Goal: Task Accomplishment & Management: Manage account settings

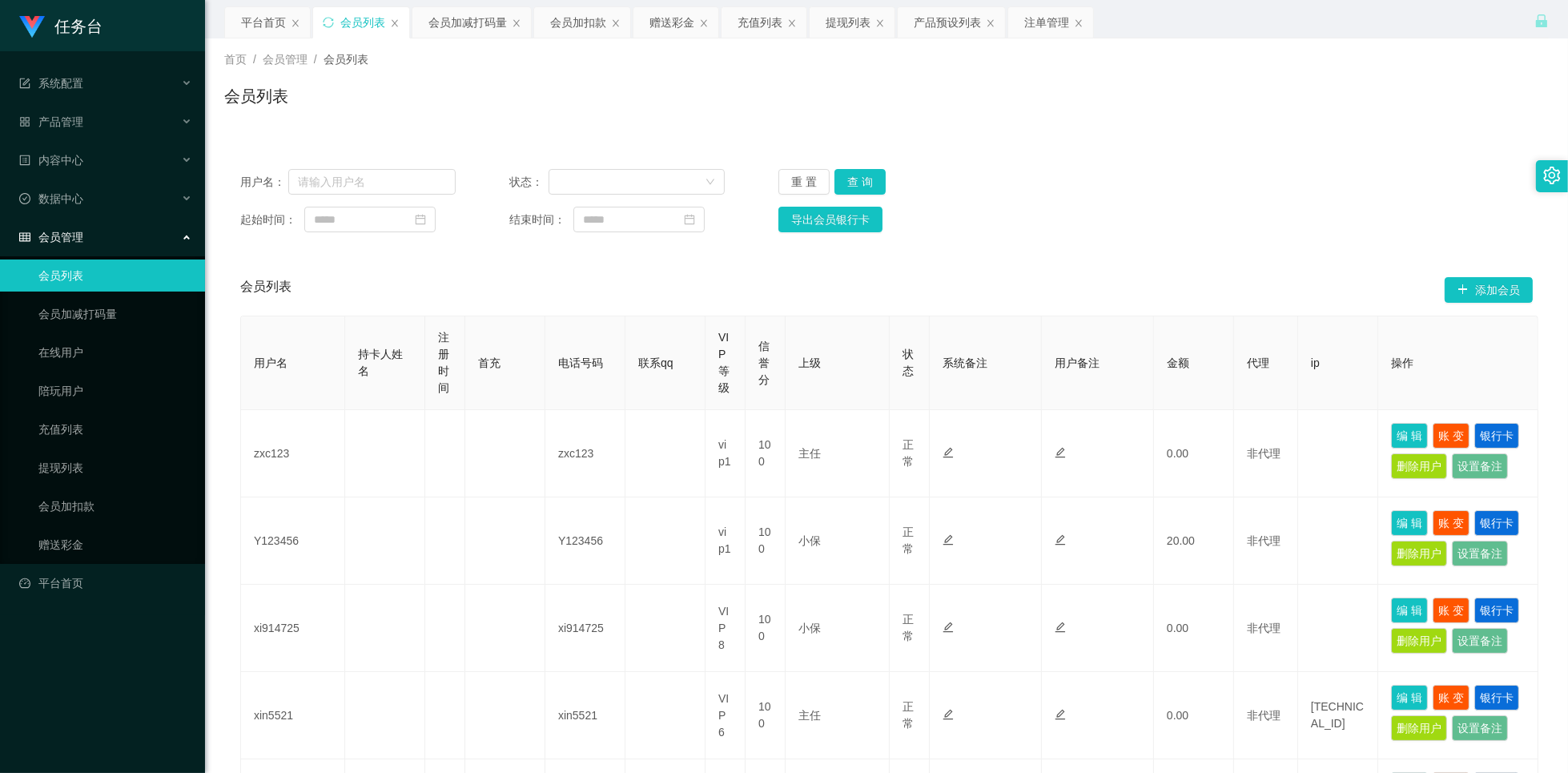
click at [1146, 122] on div "首页 / 会员管理 / 会员列表 / 会员列表" at bounding box center [886, 87] width 1363 height 96
click at [451, 29] on div "会员加减打码量" at bounding box center [467, 22] width 78 height 30
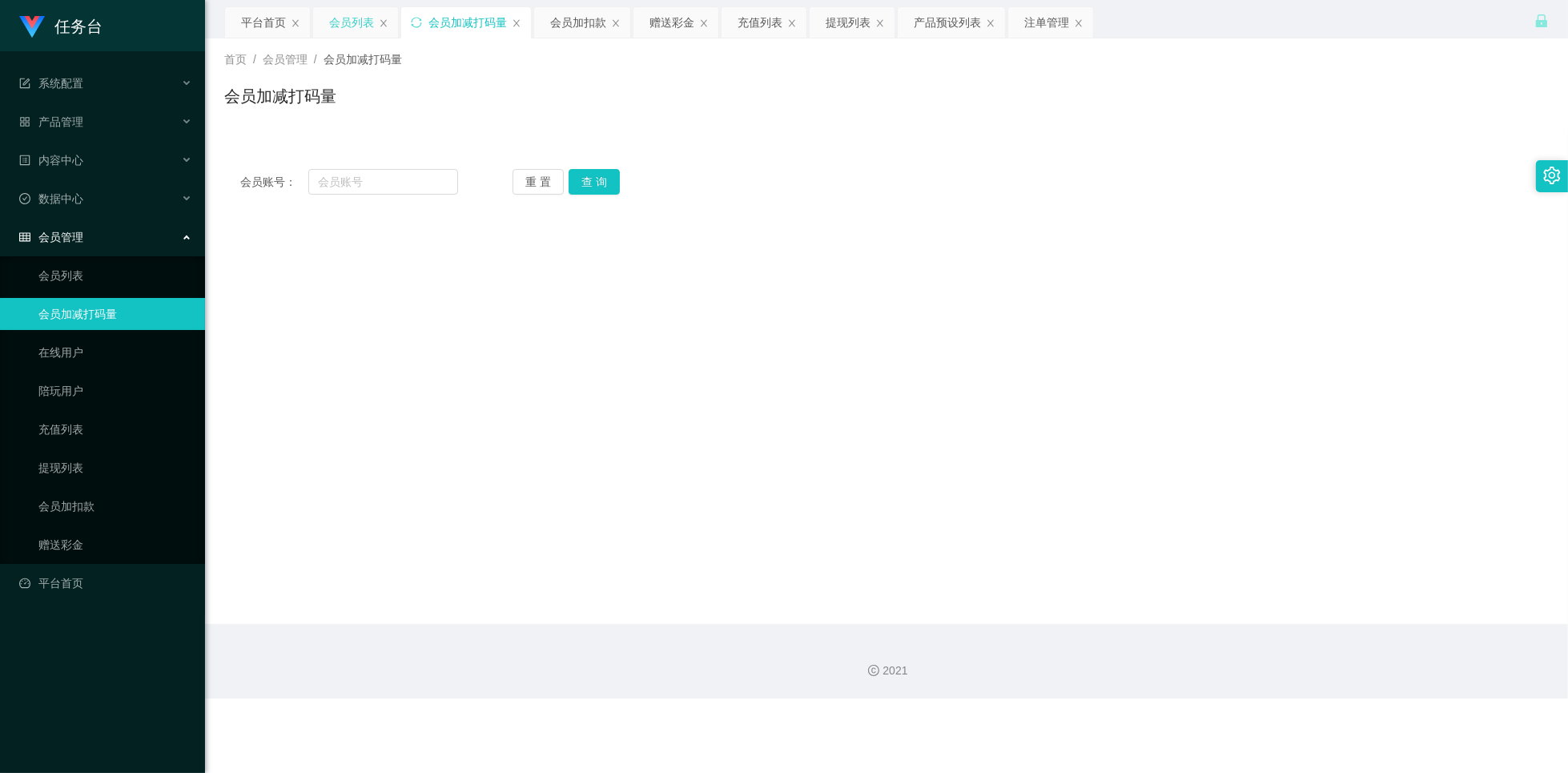
click at [347, 29] on div "会员列表" at bounding box center [352, 22] width 45 height 30
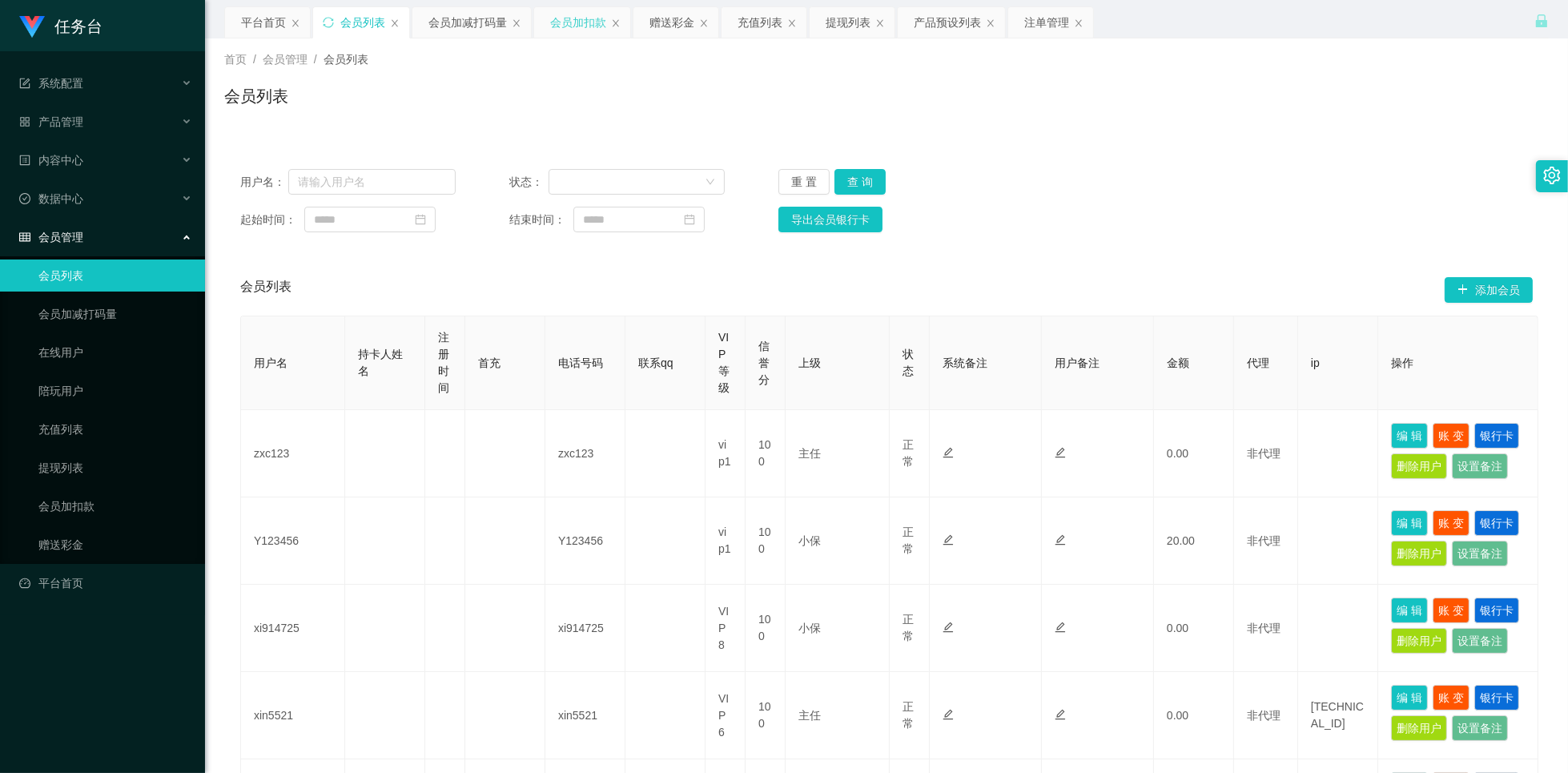
click at [578, 20] on div "会员加扣款" at bounding box center [578, 22] width 56 height 30
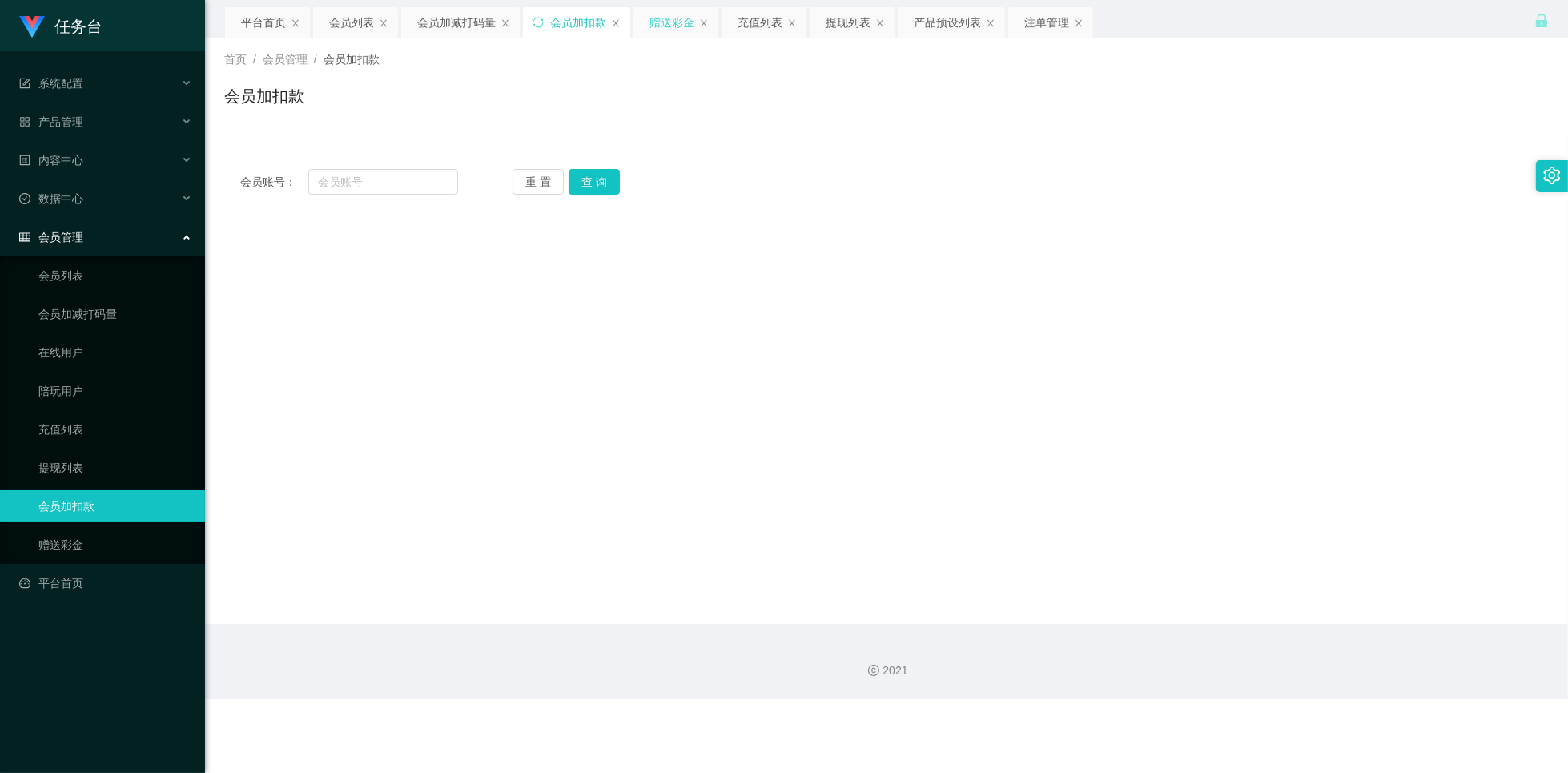
click at [653, 29] on div "赠送彩金" at bounding box center [672, 22] width 45 height 30
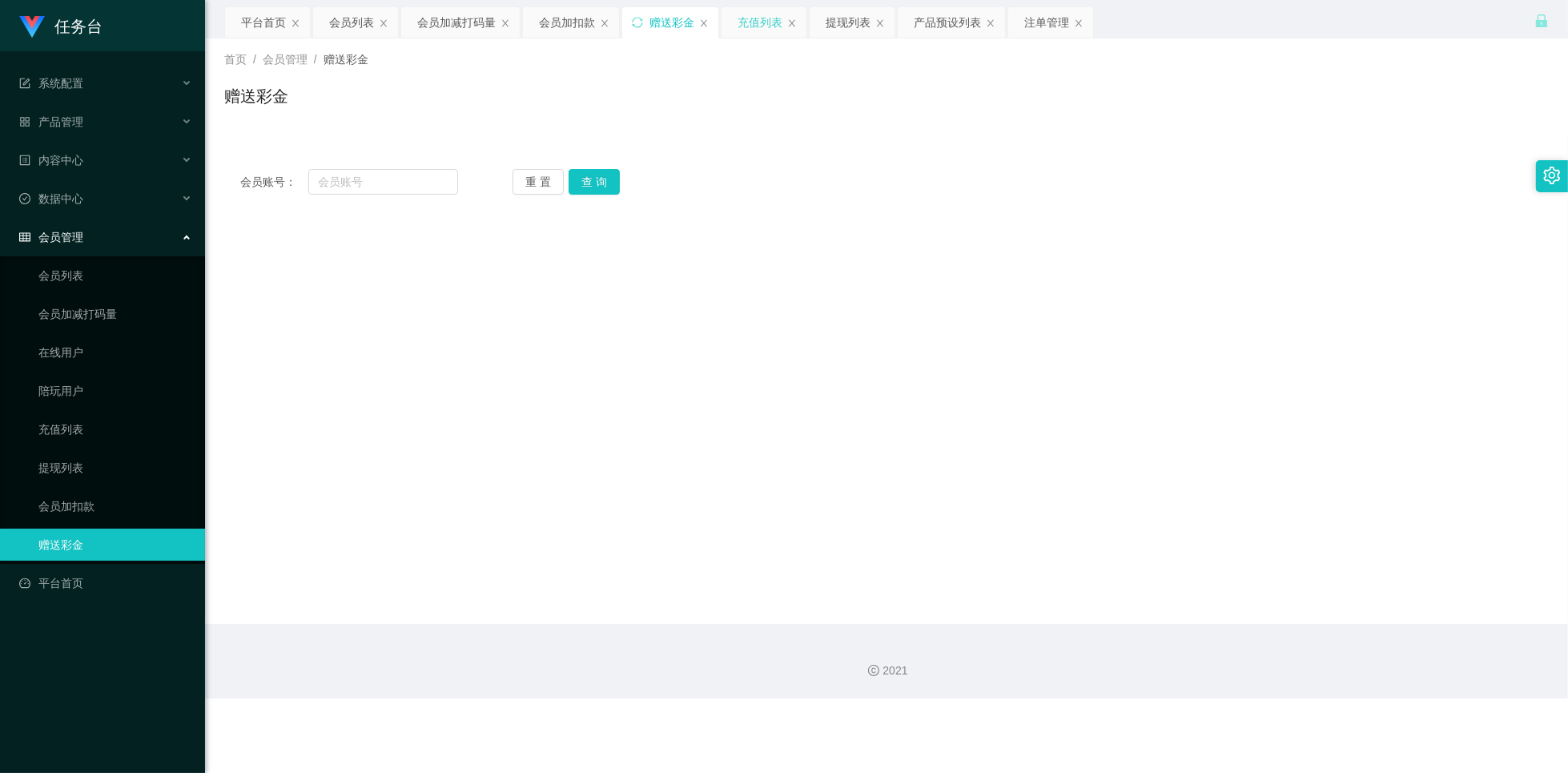
click at [732, 16] on div "充值列表" at bounding box center [764, 22] width 85 height 30
click at [744, 17] on div "充值列表" at bounding box center [760, 22] width 45 height 30
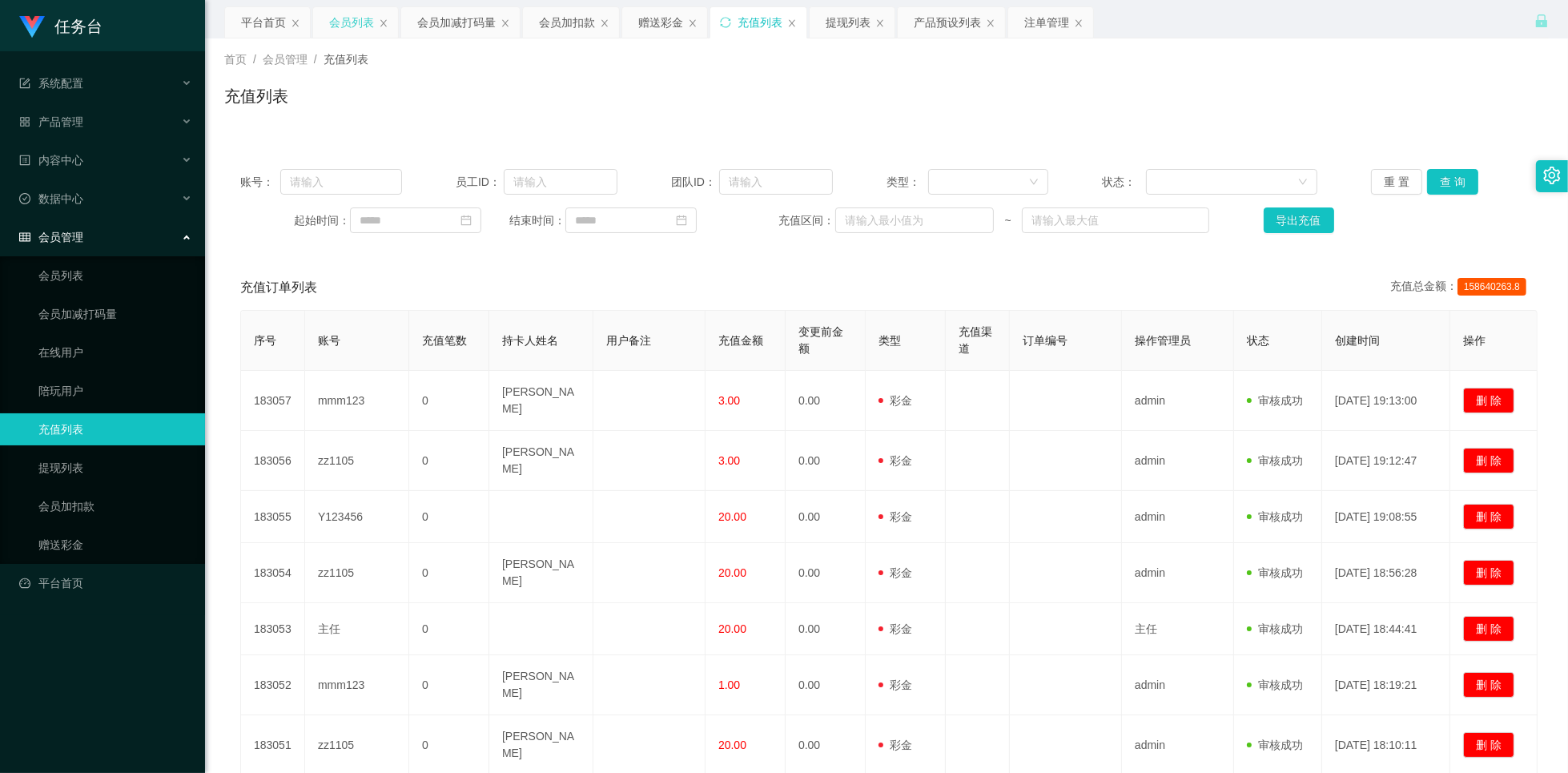
click at [352, 21] on div "会员列表" at bounding box center [352, 22] width 45 height 30
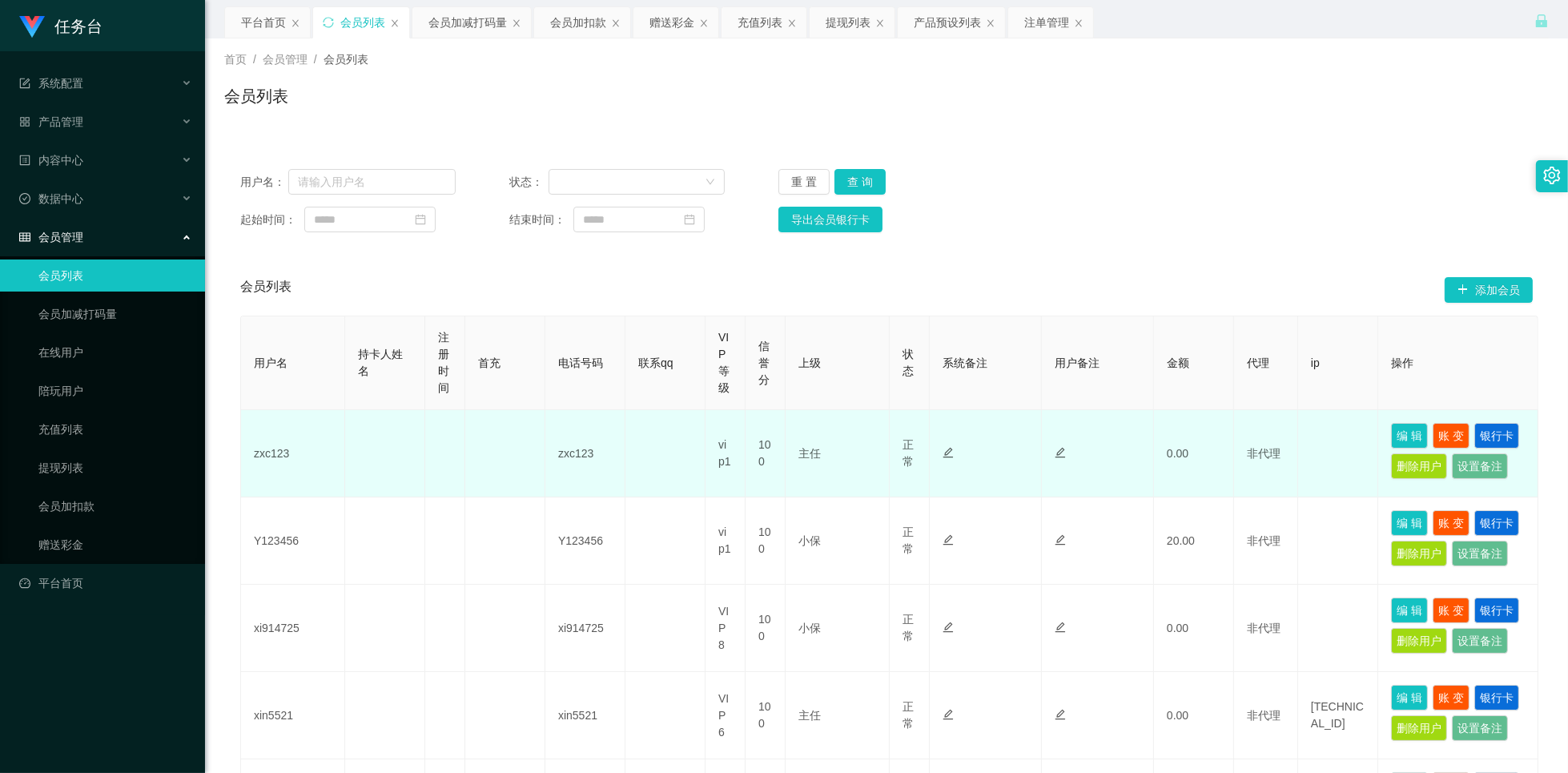
click at [275, 454] on td "zxc123" at bounding box center [293, 454] width 104 height 87
click at [275, 453] on td "zxc123" at bounding box center [293, 454] width 104 height 87
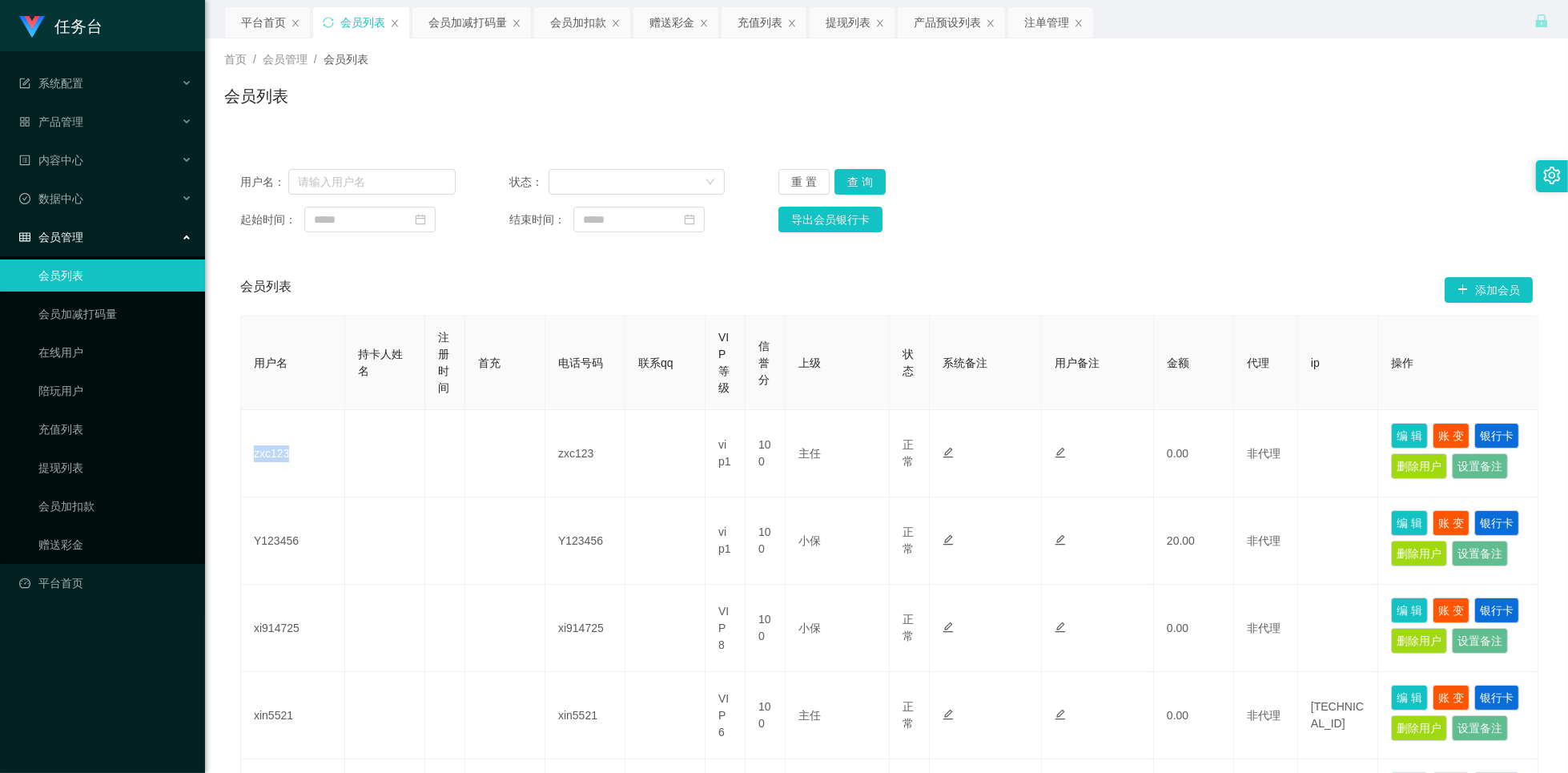
copy td "zxc123"
click at [384, 185] on input "text" at bounding box center [372, 182] width 167 height 26
paste input "zxc123"
type input "zxc123"
click at [861, 183] on button "查 询" at bounding box center [860, 182] width 52 height 26
